Goal: Ask a question

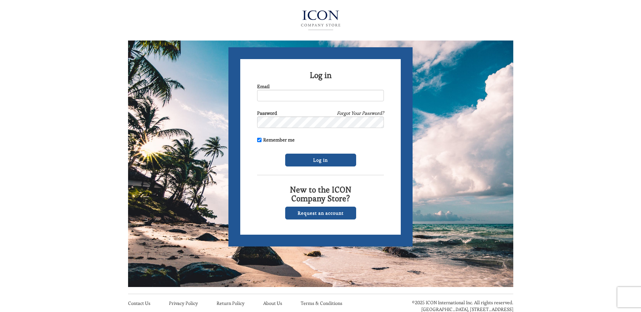
click at [344, 113] on link "Forgot Your Password?" at bounding box center [360, 113] width 47 height 7
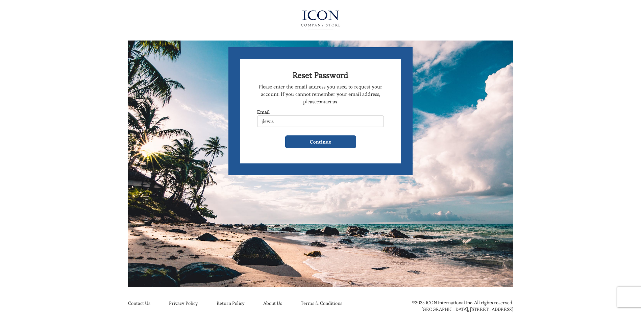
type input "[EMAIL_ADDRESS][DOMAIN_NAME]"
click at [310, 143] on input "Continue" at bounding box center [320, 142] width 71 height 13
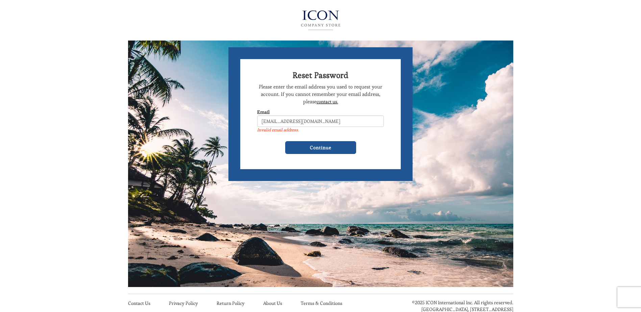
click at [319, 102] on link "contact us." at bounding box center [328, 102] width 22 height 6
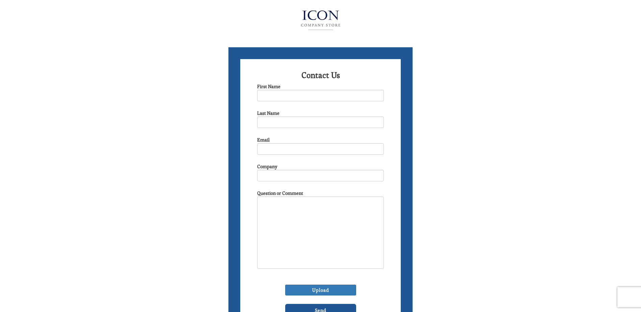
click at [319, 102] on form "Contact Us First Name Last Name Email Company Question or Comment Upload Send" at bounding box center [320, 191] width 184 height 288
click at [317, 99] on input "First Name" at bounding box center [320, 95] width 127 height 11
type input "Jennifer"
type input "Lewis"
type input "jlewis0718@gmail.com"
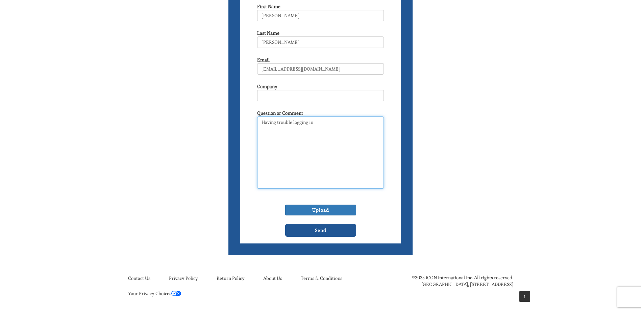
scroll to position [82, 0]
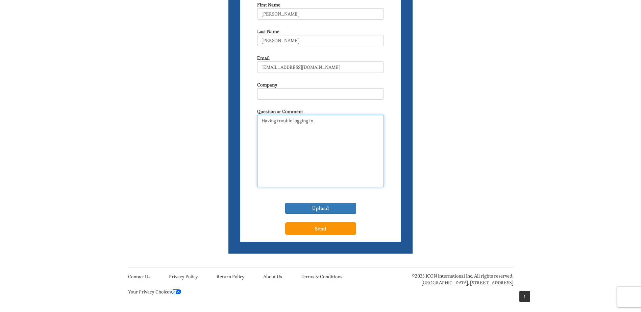
type textarea "Having trouble logging in."
click at [306, 228] on input "Send" at bounding box center [320, 228] width 71 height 13
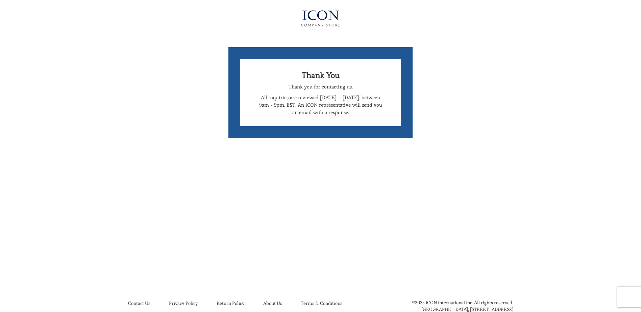
click at [322, 28] on img at bounding box center [321, 20] width 74 height 27
